Goal: Task Accomplishment & Management: Use online tool/utility

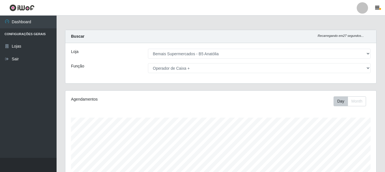
select select "405"
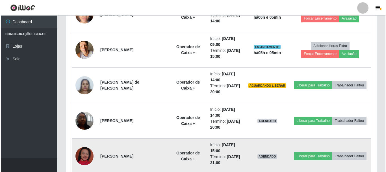
scroll to position [301, 0]
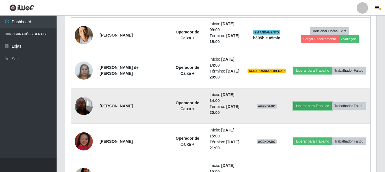
click at [300, 107] on button "Liberar para Trabalho" at bounding box center [312, 106] width 38 height 8
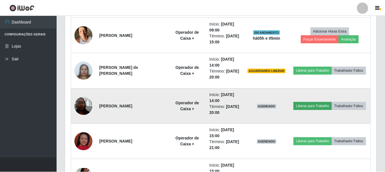
scroll to position [117, 308]
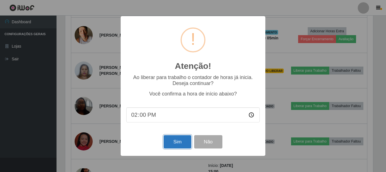
click at [174, 142] on button "Sim" at bounding box center [177, 141] width 27 height 13
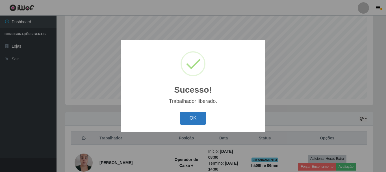
click at [195, 117] on button "OK" at bounding box center [193, 117] width 26 height 13
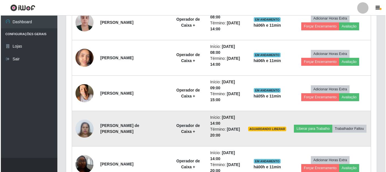
scroll to position [245, 0]
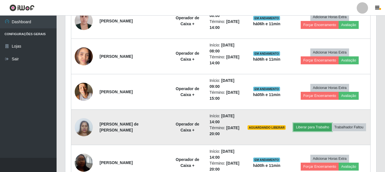
click at [299, 126] on button "Liberar para Trabalho" at bounding box center [312, 127] width 38 height 8
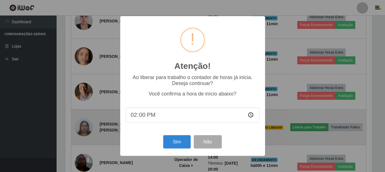
scroll to position [117, 308]
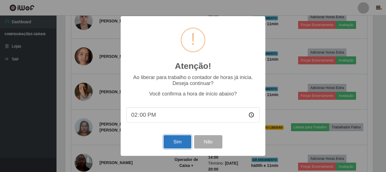
click at [182, 142] on button "Sim" at bounding box center [177, 141] width 27 height 13
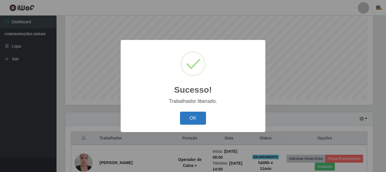
click at [189, 119] on button "OK" at bounding box center [193, 117] width 26 height 13
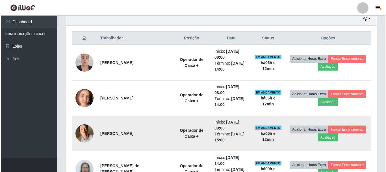
scroll to position [209, 0]
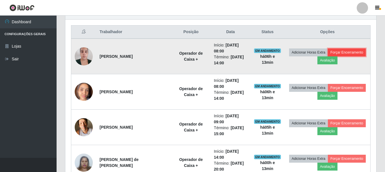
click at [342, 52] on button "Forçar Encerramento" at bounding box center [347, 52] width 38 height 8
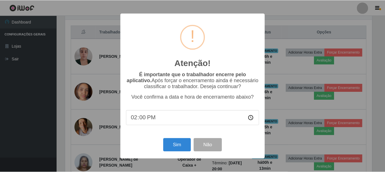
scroll to position [117, 308]
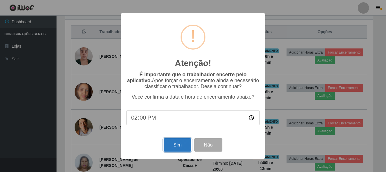
click at [180, 142] on button "Sim" at bounding box center [177, 144] width 27 height 13
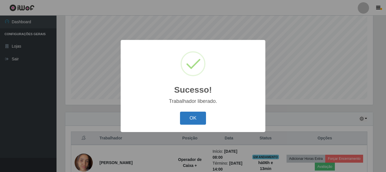
click at [196, 114] on button "OK" at bounding box center [193, 117] width 26 height 13
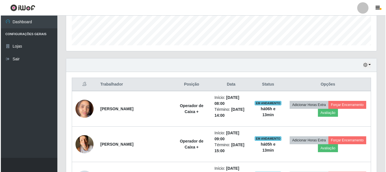
scroll to position [160, 0]
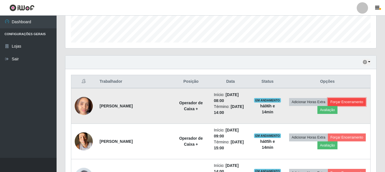
click at [345, 102] on button "Forçar Encerramento" at bounding box center [347, 102] width 38 height 8
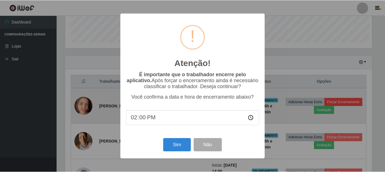
scroll to position [117, 308]
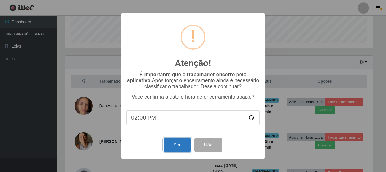
drag, startPoint x: 178, startPoint y: 146, endPoint x: 181, endPoint y: 145, distance: 3.4
click at [179, 146] on button "Sim" at bounding box center [177, 144] width 27 height 13
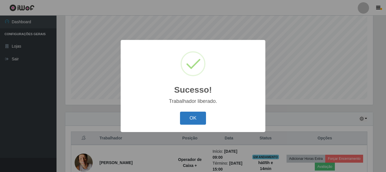
click at [193, 119] on button "OK" at bounding box center [193, 117] width 26 height 13
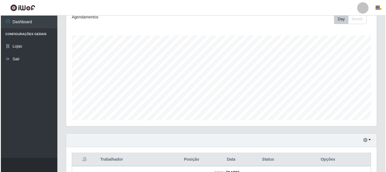
scroll to position [167, 0]
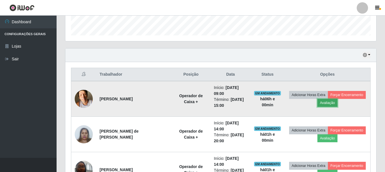
click at [329, 102] on button "Avaliação" at bounding box center [327, 103] width 20 height 8
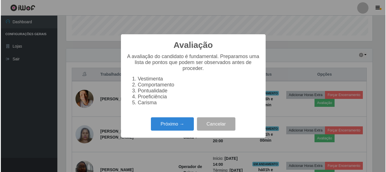
scroll to position [117, 308]
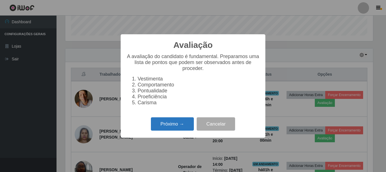
click at [180, 125] on button "Próximo →" at bounding box center [172, 123] width 43 height 13
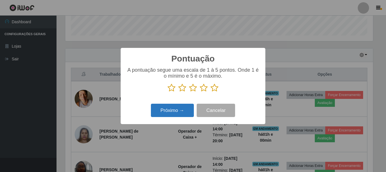
scroll to position [282580, 282389]
click at [215, 87] on icon at bounding box center [215, 87] width 8 height 8
click at [211, 92] on input "radio" at bounding box center [211, 92] width 0 height 0
click at [183, 111] on button "Próximo →" at bounding box center [172, 109] width 43 height 13
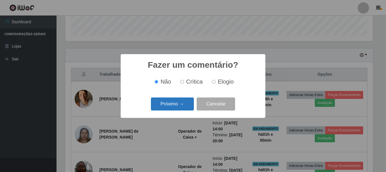
click at [183, 104] on button "Próximo →" at bounding box center [172, 103] width 43 height 13
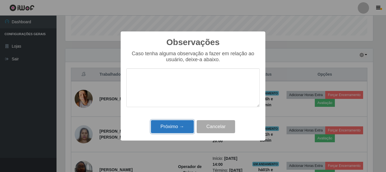
click at [180, 127] on button "Próximo →" at bounding box center [172, 126] width 43 height 13
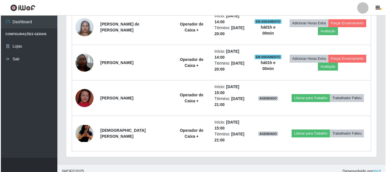
scroll to position [280, 0]
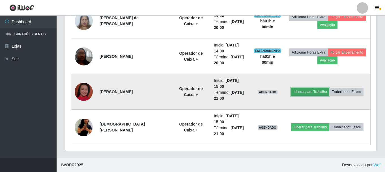
click at [304, 92] on button "Liberar para Trabalho" at bounding box center [310, 92] width 38 height 8
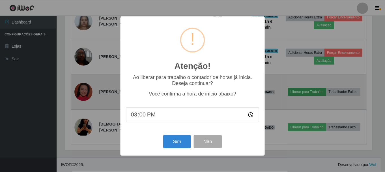
scroll to position [117, 308]
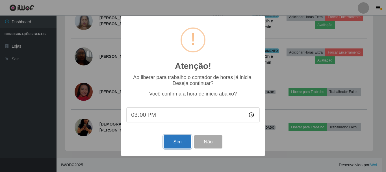
click at [177, 143] on button "Sim" at bounding box center [177, 141] width 27 height 13
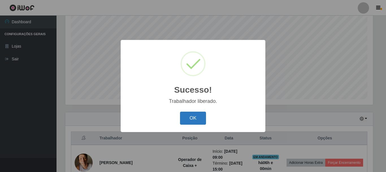
click at [186, 117] on button "OK" at bounding box center [193, 117] width 26 height 13
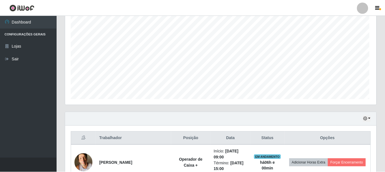
scroll to position [117, 311]
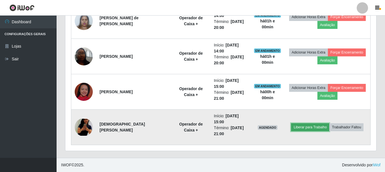
click at [299, 126] on button "Liberar para Trabalho" at bounding box center [310, 127] width 38 height 8
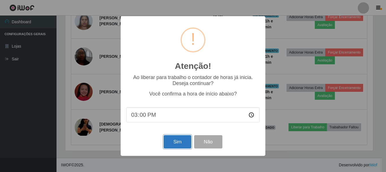
click at [185, 145] on button "Sim" at bounding box center [177, 141] width 27 height 13
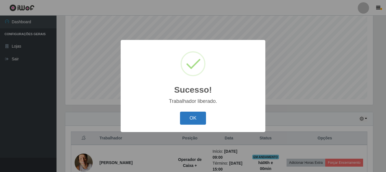
click at [191, 120] on button "OK" at bounding box center [193, 117] width 26 height 13
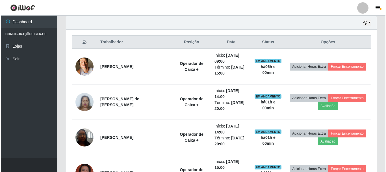
scroll to position [0, 0]
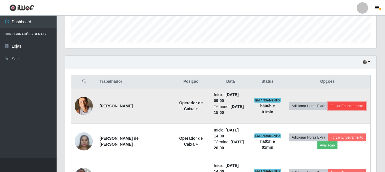
click at [342, 105] on button "Forçar Encerramento" at bounding box center [347, 106] width 38 height 8
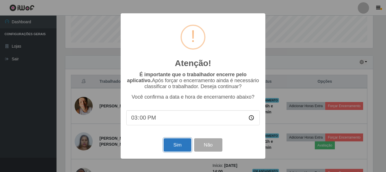
click at [175, 142] on button "Sim" at bounding box center [177, 144] width 27 height 13
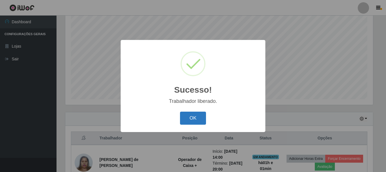
click at [185, 120] on button "OK" at bounding box center [193, 117] width 26 height 13
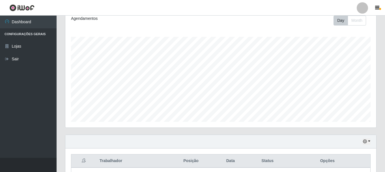
scroll to position [18, 0]
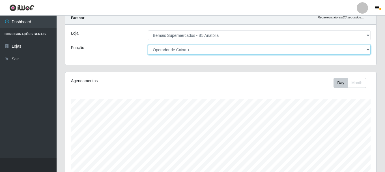
click at [224, 48] on select "[Selecione...] ASG ASG + ASG ++ Auxiliar de Estacionamento Auxiliar de Estacion…" at bounding box center [259, 50] width 222 height 10
select select "82"
click at [148, 45] on select "[Selecione...] ASG ASG + ASG ++ Auxiliar de Estacionamento Auxiliar de Estacion…" at bounding box center [259, 50] width 222 height 10
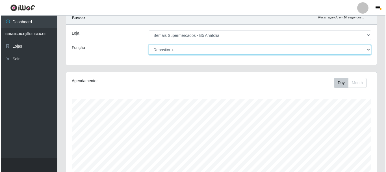
scroll to position [162, 0]
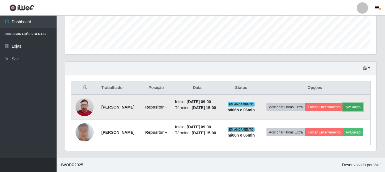
click at [343, 105] on button "Avaliação" at bounding box center [353, 107] width 20 height 8
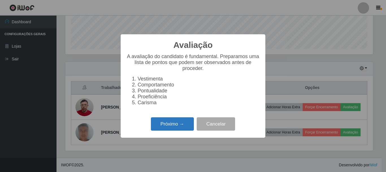
click at [178, 129] on button "Próximo →" at bounding box center [172, 123] width 43 height 13
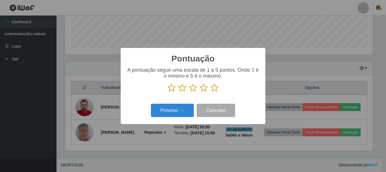
drag, startPoint x: 215, startPoint y: 87, endPoint x: 181, endPoint y: 101, distance: 37.3
click at [215, 87] on icon at bounding box center [215, 87] width 8 height 8
click at [211, 92] on input "radio" at bounding box center [211, 92] width 0 height 0
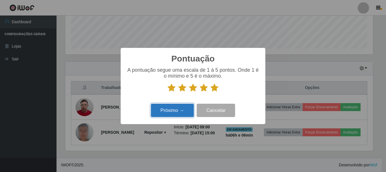
click at [178, 111] on button "Próximo →" at bounding box center [172, 109] width 43 height 13
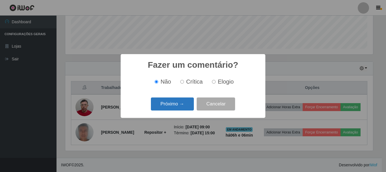
click at [184, 104] on button "Próximo →" at bounding box center [172, 103] width 43 height 13
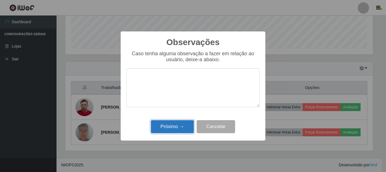
click at [185, 129] on button "Próximo →" at bounding box center [172, 126] width 43 height 13
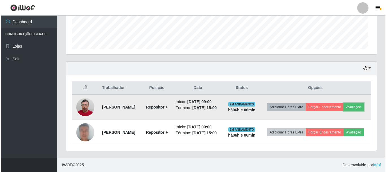
scroll to position [117, 311]
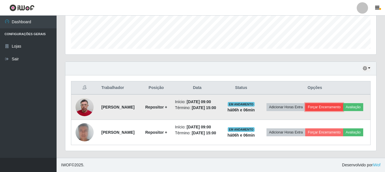
click at [341, 103] on button "Forçar Encerramento" at bounding box center [324, 107] width 38 height 8
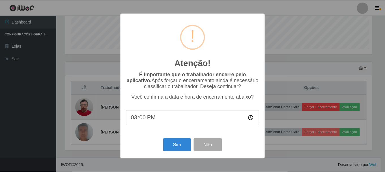
scroll to position [117, 308]
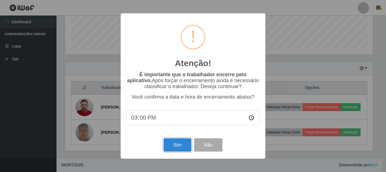
click at [173, 150] on button "Sim" at bounding box center [177, 144] width 27 height 13
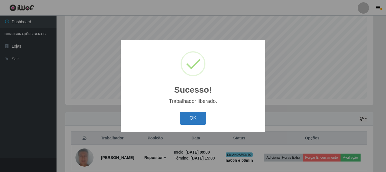
click at [193, 121] on button "OK" at bounding box center [193, 117] width 26 height 13
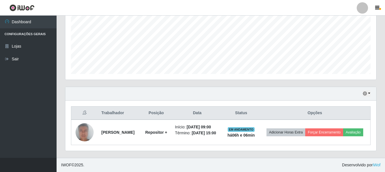
scroll to position [131, 0]
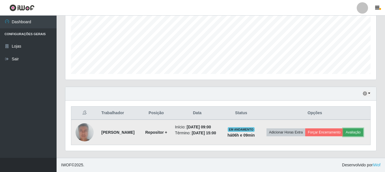
click at [343, 136] on button "Avaliação" at bounding box center [353, 132] width 20 height 8
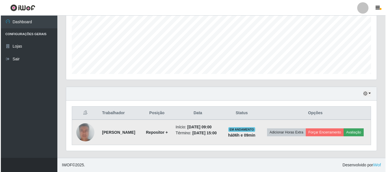
scroll to position [117, 308]
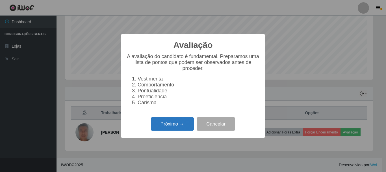
click at [180, 125] on button "Próximo →" at bounding box center [172, 123] width 43 height 13
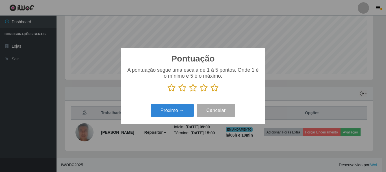
drag, startPoint x: 213, startPoint y: 91, endPoint x: 186, endPoint y: 104, distance: 30.0
click at [213, 91] on icon at bounding box center [215, 87] width 8 height 8
click at [211, 92] on input "radio" at bounding box center [211, 92] width 0 height 0
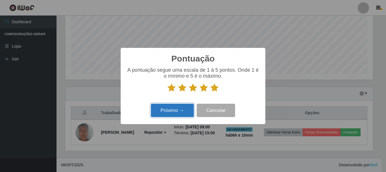
click at [179, 110] on button "Próximo →" at bounding box center [172, 109] width 43 height 13
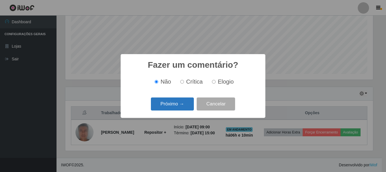
click at [178, 103] on button "Próximo →" at bounding box center [172, 103] width 43 height 13
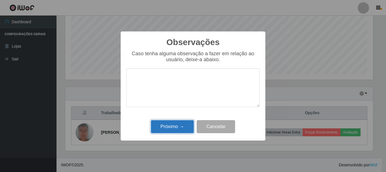
click at [183, 127] on button "Próximo →" at bounding box center [172, 126] width 43 height 13
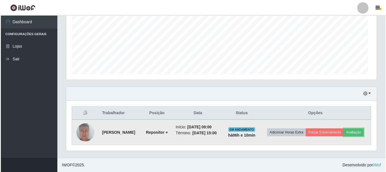
scroll to position [117, 311]
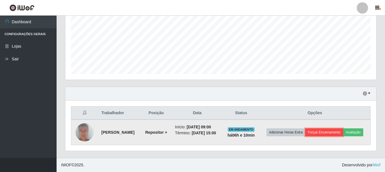
click at [337, 128] on button "Forçar Encerramento" at bounding box center [324, 132] width 38 height 8
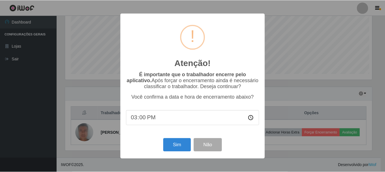
scroll to position [117, 308]
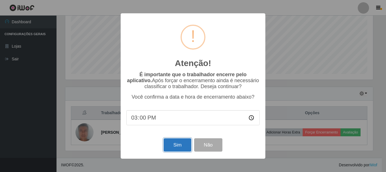
click at [185, 146] on button "Sim" at bounding box center [177, 144] width 27 height 13
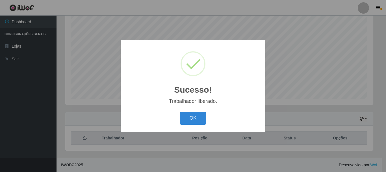
click at [180, 111] on button "OK" at bounding box center [193, 117] width 26 height 13
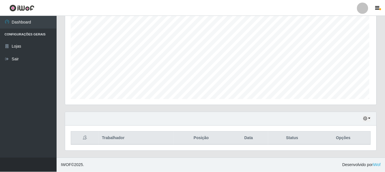
scroll to position [117, 311]
